Goal: Find specific page/section: Find specific page/section

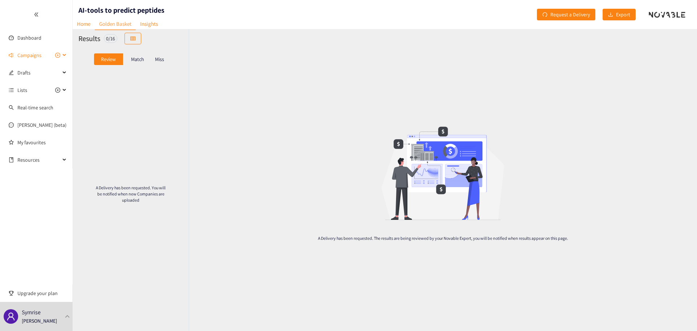
click at [34, 56] on span "Campaigns" at bounding box center [29, 55] width 24 height 15
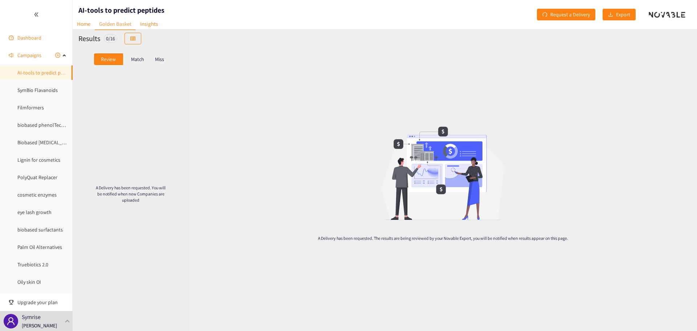
click at [25, 39] on link "Dashboard" at bounding box center [29, 37] width 24 height 7
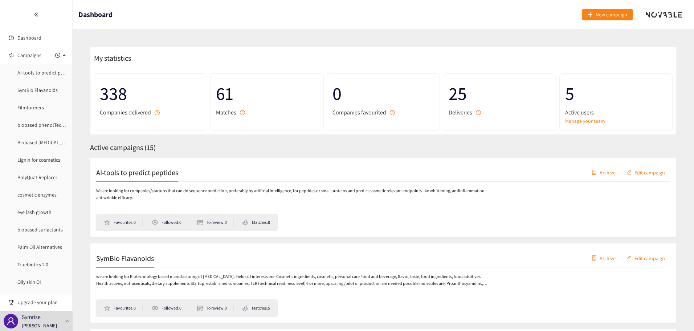
drag, startPoint x: 410, startPoint y: 0, endPoint x: 328, endPoint y: 12, distance: 83.3
click at [328, 12] on header "Dashboard New campaign" at bounding box center [384, 14] width 622 height 29
click at [43, 73] on link "AI-tools to predict peptides" at bounding box center [46, 72] width 59 height 7
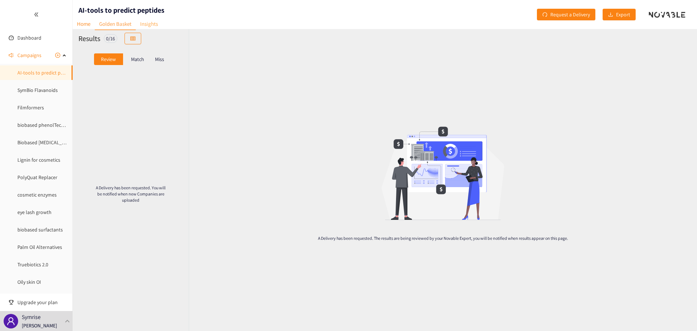
click at [148, 23] on link "Insights" at bounding box center [149, 23] width 27 height 11
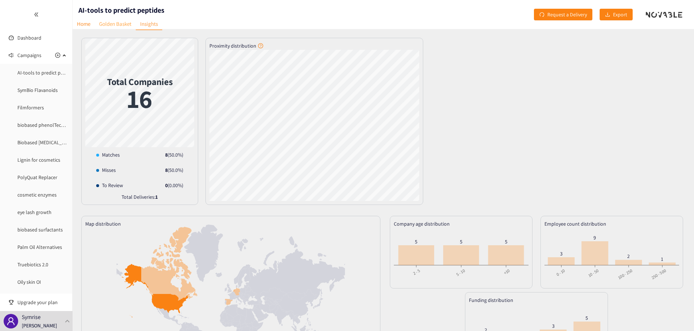
click at [115, 26] on link "Golden Basket" at bounding box center [115, 23] width 41 height 11
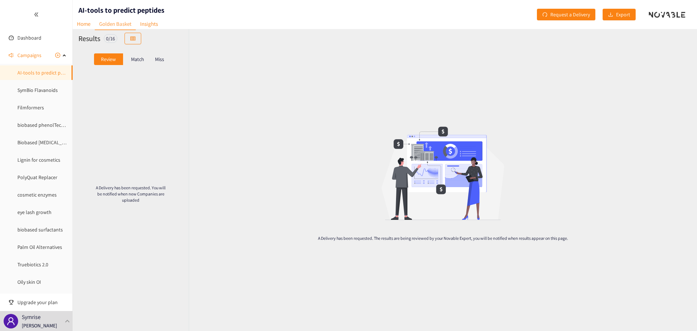
click at [146, 59] on div "Match" at bounding box center [137, 59] width 29 height 12
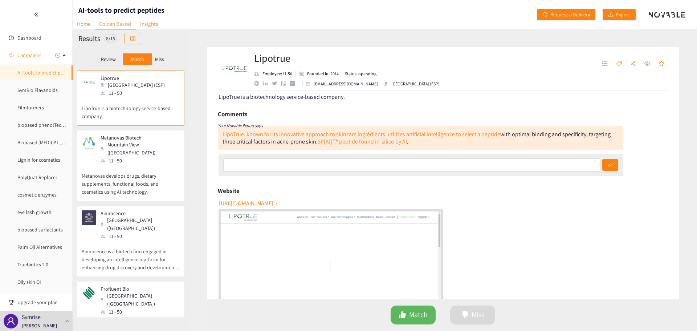
scroll to position [73, 0]
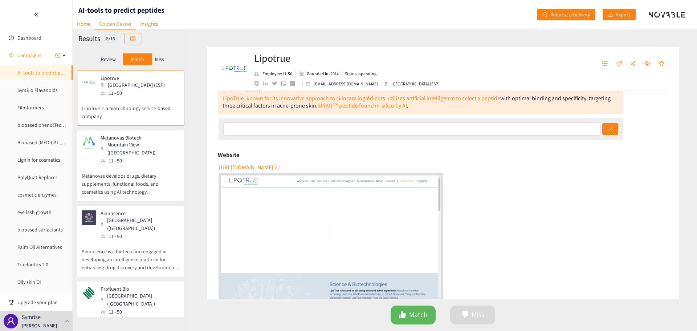
click at [281, 168] on div "button" at bounding box center [276, 166] width 7 height 7
